Goal: Information Seeking & Learning: Learn about a topic

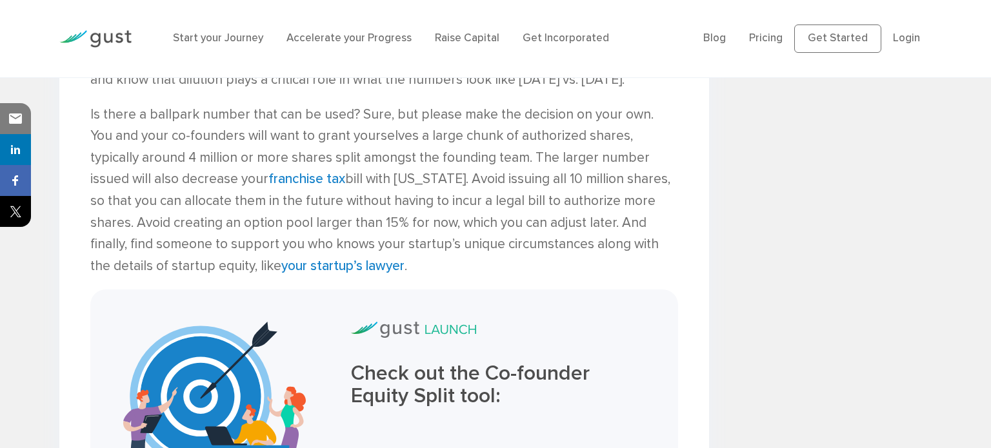
scroll to position [3699, 0]
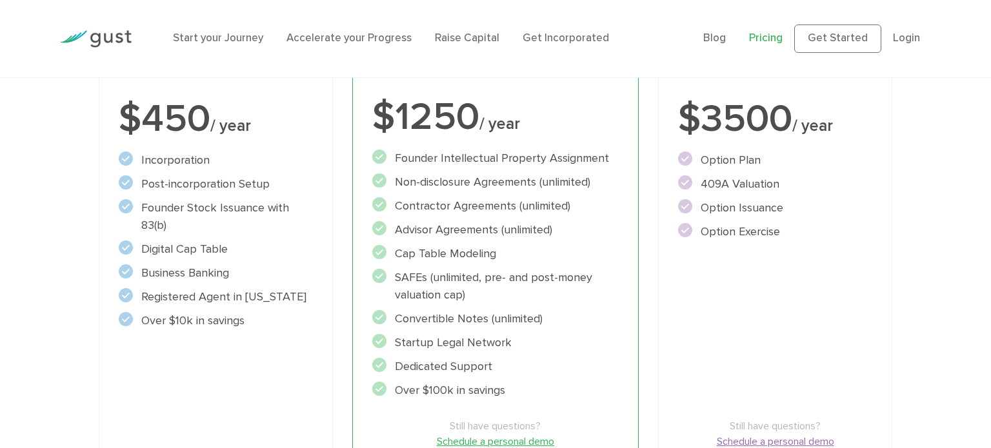
scroll to position [304, 0]
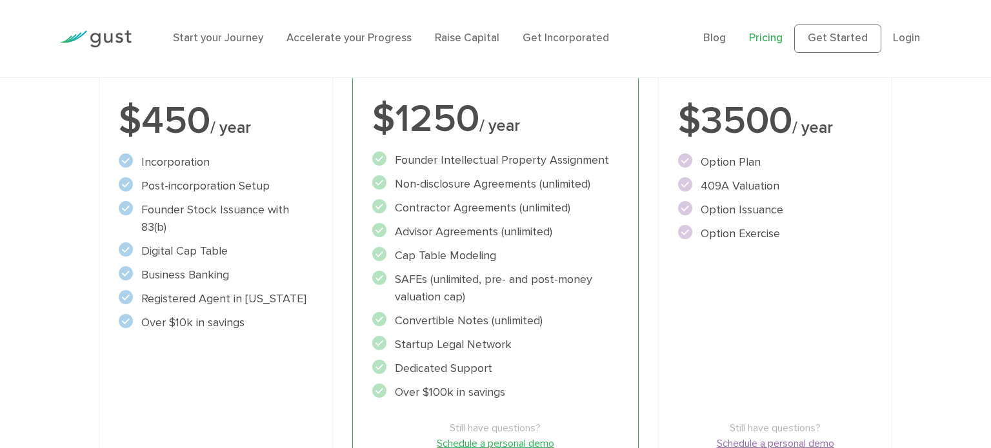
click at [270, 314] on li "Over $10k in savings" at bounding box center [215, 322] width 193 height 17
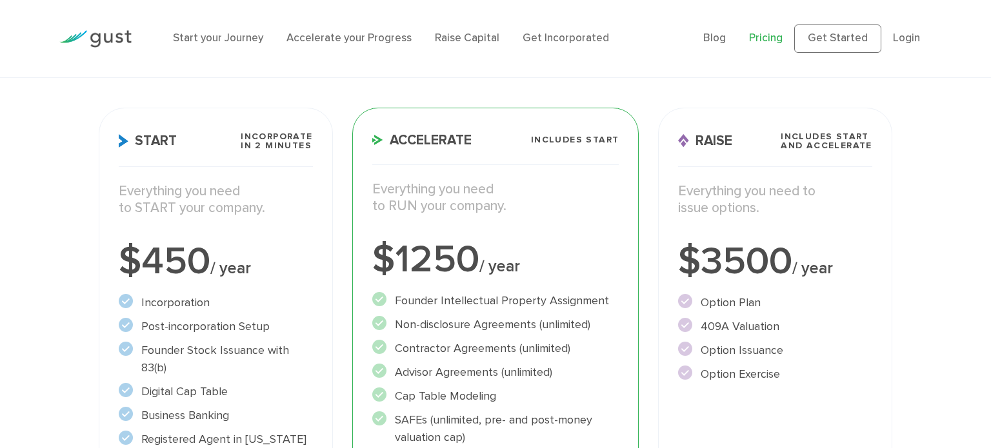
scroll to position [166, 0]
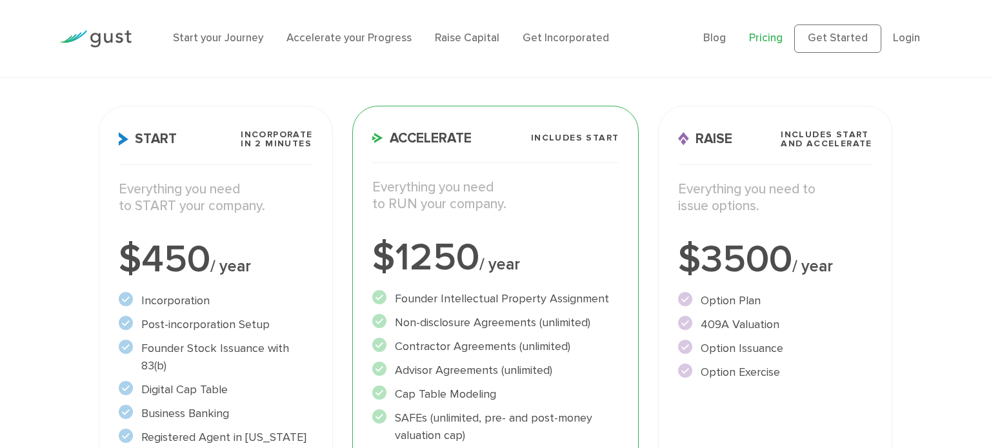
click at [208, 168] on div "Start Incorporate in 2 Minutes Everything you need to START your company. $450 …" at bounding box center [215, 382] width 233 height 552
click at [186, 128] on div "Start Incorporate in 2 Minutes Everything you need to START your company. $450 …" at bounding box center [215, 382] width 233 height 552
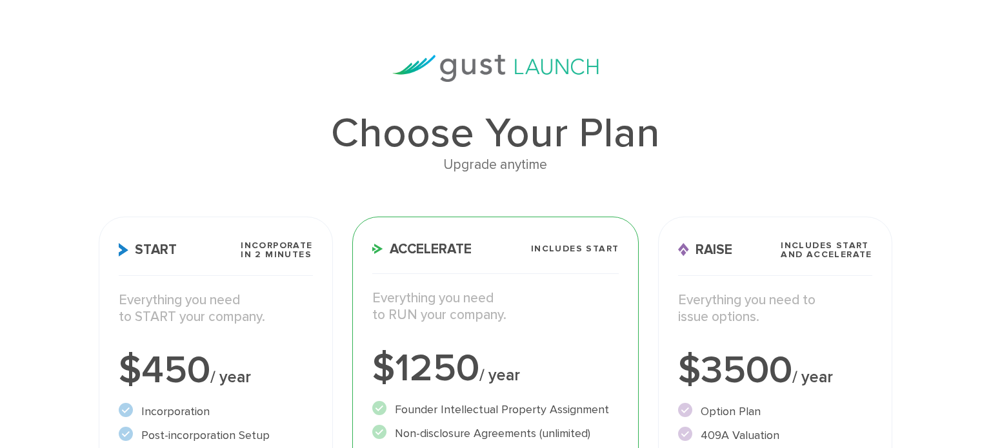
scroll to position [0, 0]
